Goal: Check status: Check status

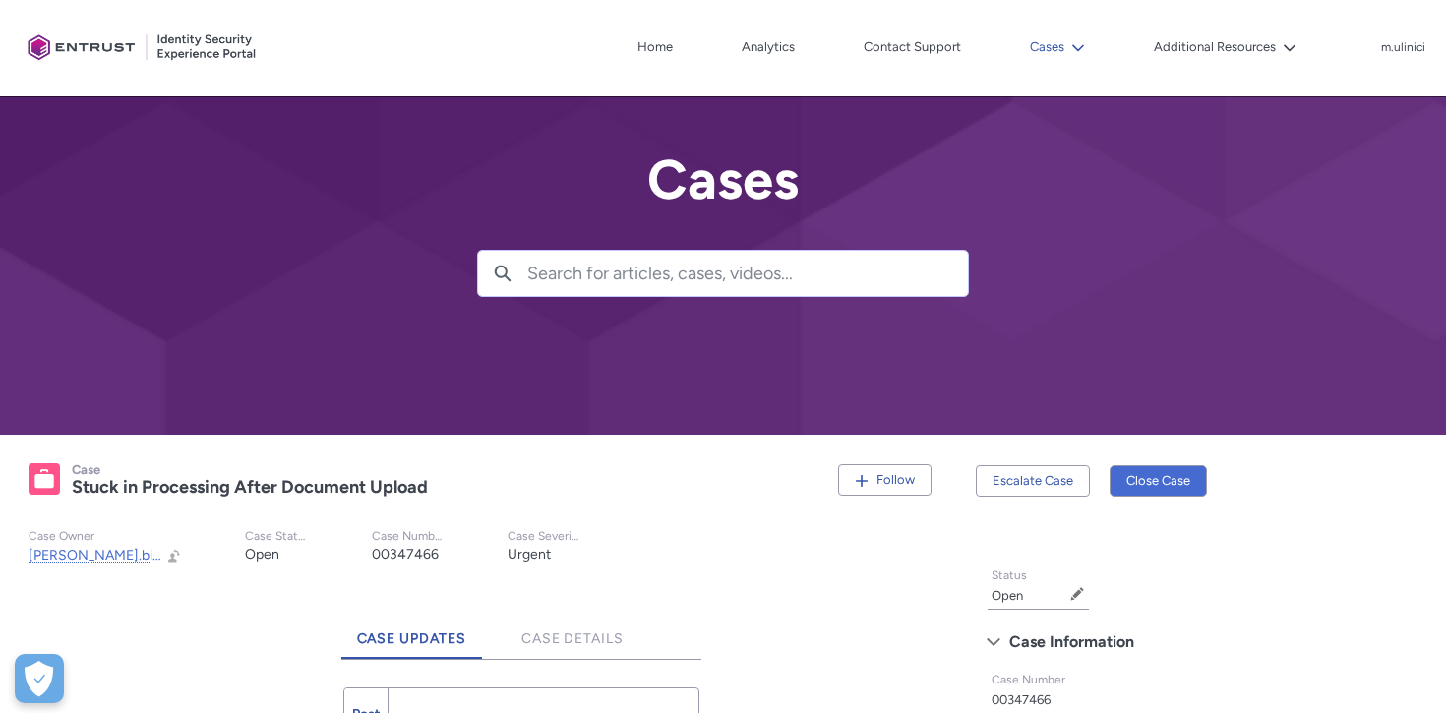
click at [1074, 57] on button "Cases" at bounding box center [1057, 47] width 65 height 30
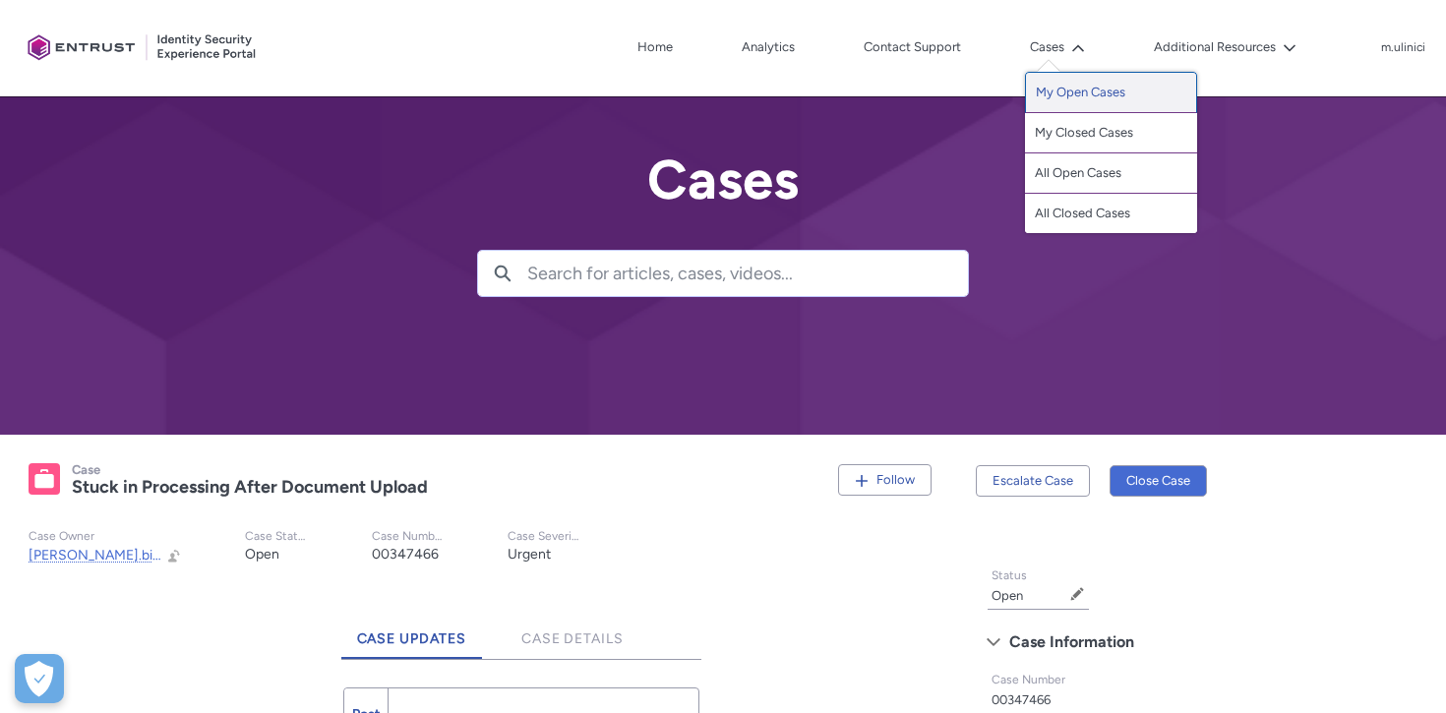
click at [1098, 103] on link "My Open Cases" at bounding box center [1111, 92] width 172 height 41
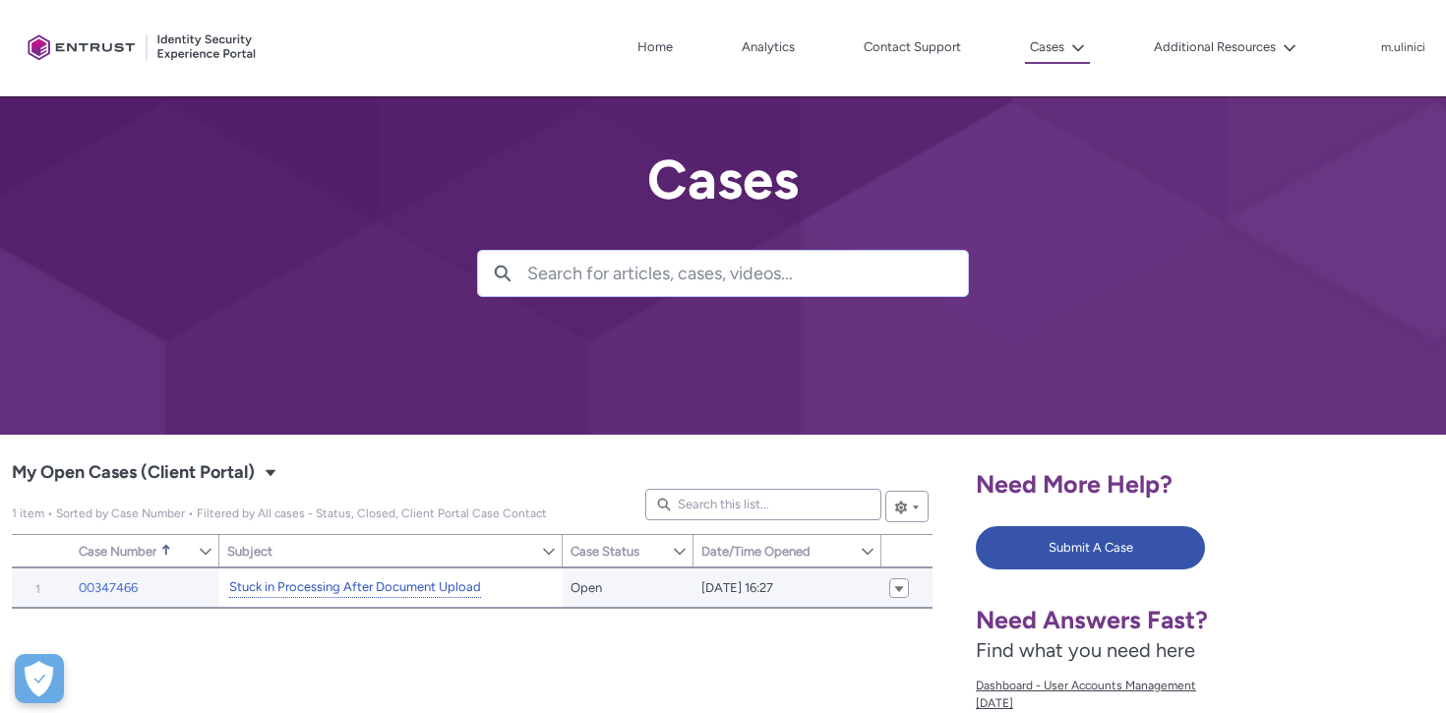
click at [353, 589] on link "Stuck in Processing After Document Upload" at bounding box center [355, 587] width 252 height 21
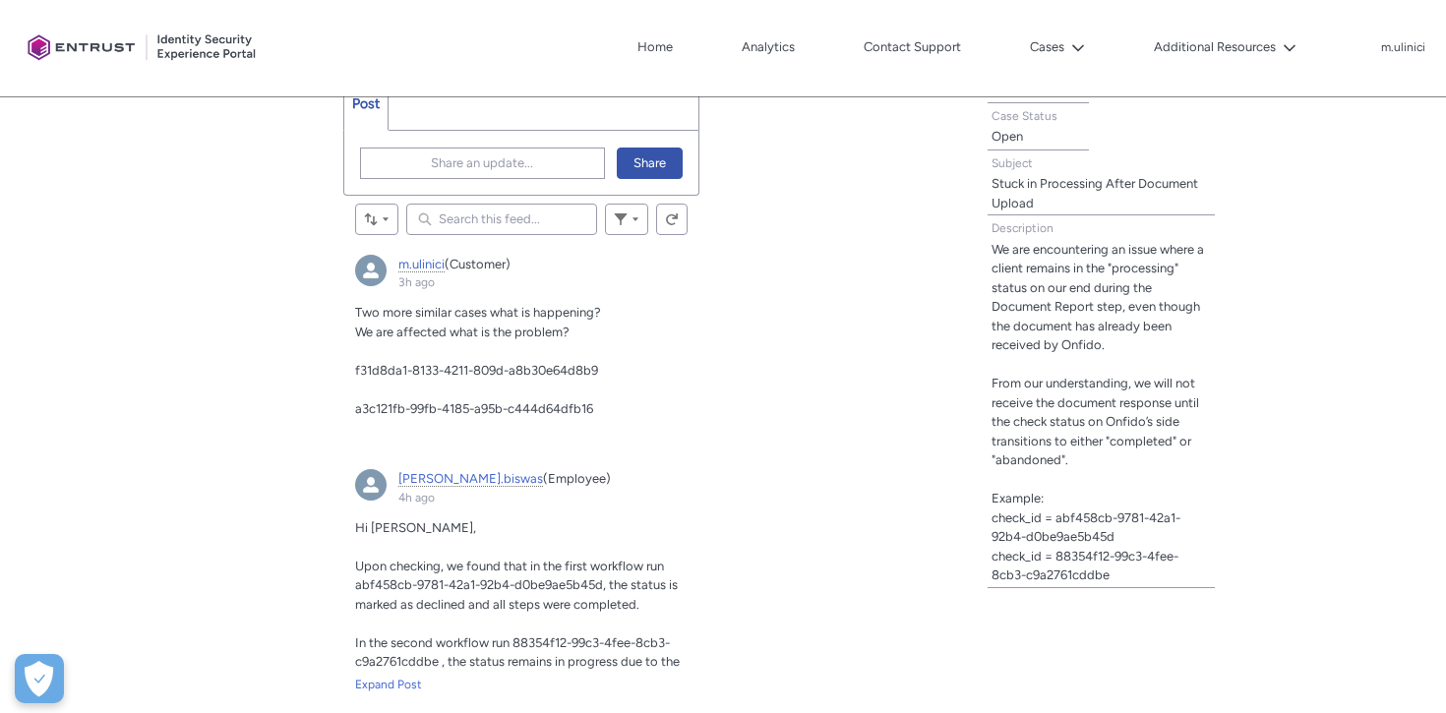
scroll to position [617, 0]
